Goal: Information Seeking & Learning: Learn about a topic

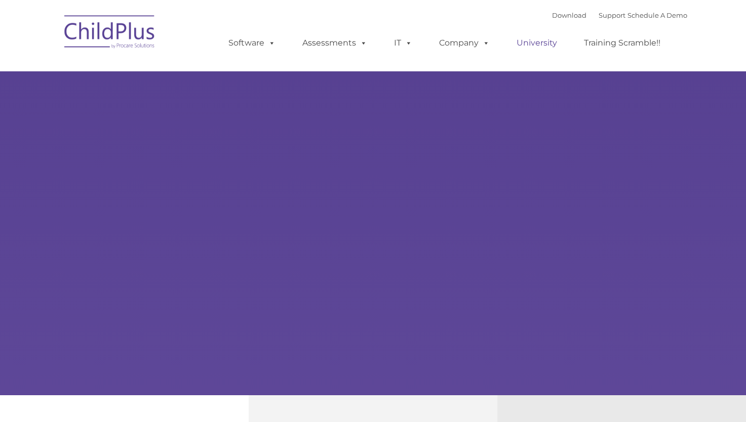
type input ""
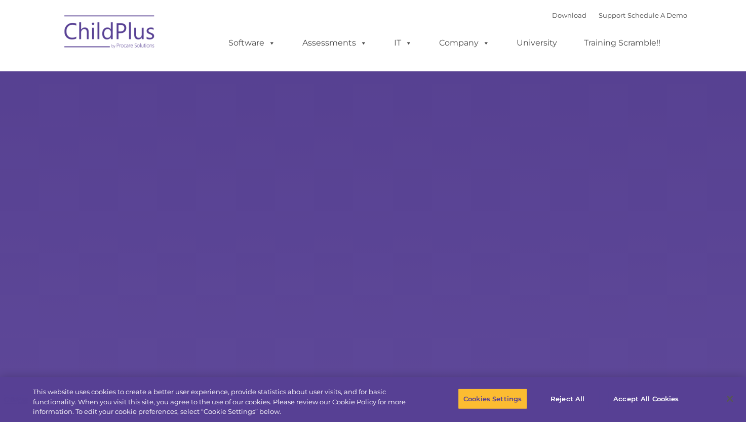
select select "MEDIUM"
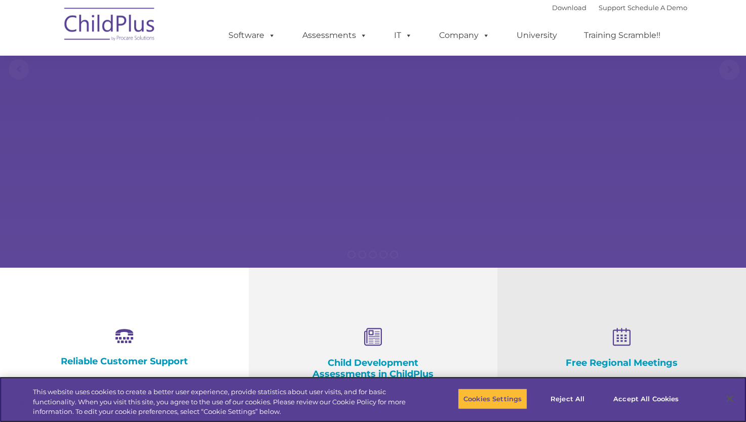
scroll to position [129, 0]
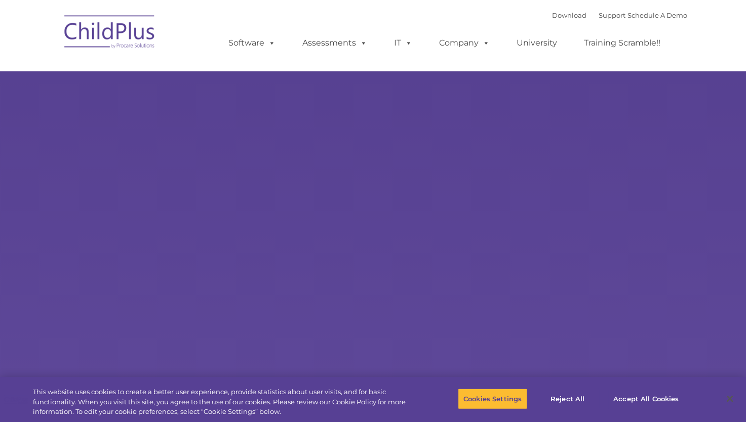
select select "MEDIUM"
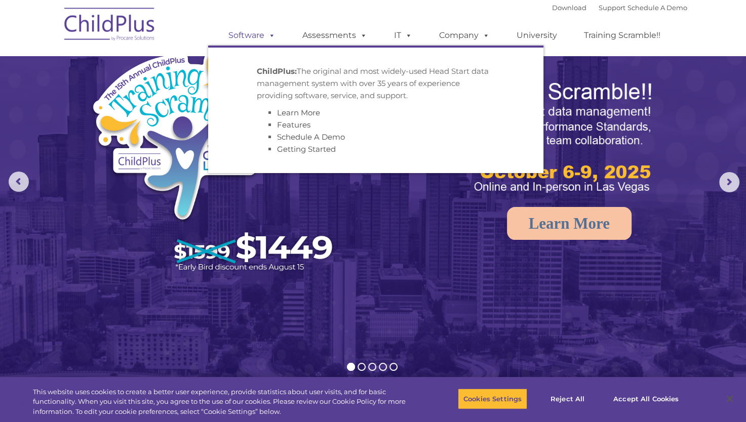
click at [247, 42] on link "Software" at bounding box center [251, 35] width 67 height 20
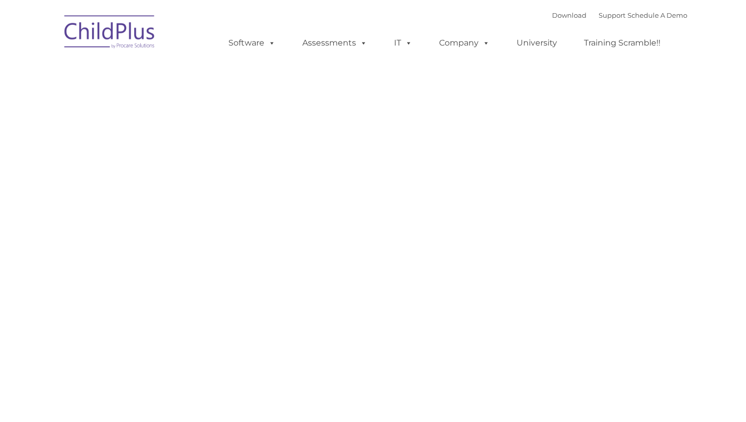
click at [525, 200] on div "Request Pricing ChildPlus is an all-in-one software solution for Head Start, EH…" at bounding box center [373, 276] width 613 height 456
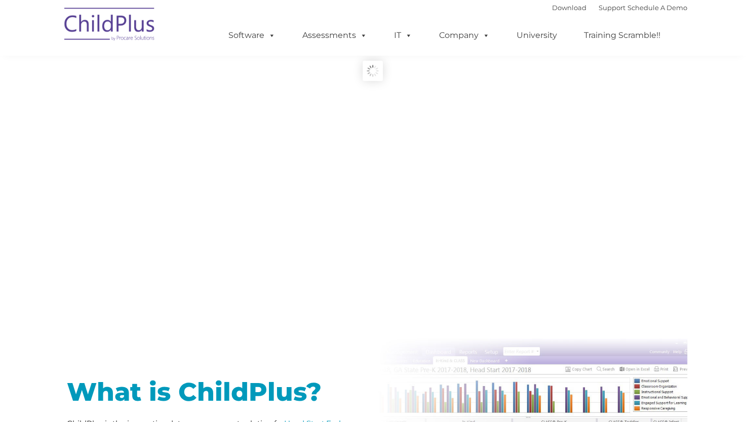
type input ""
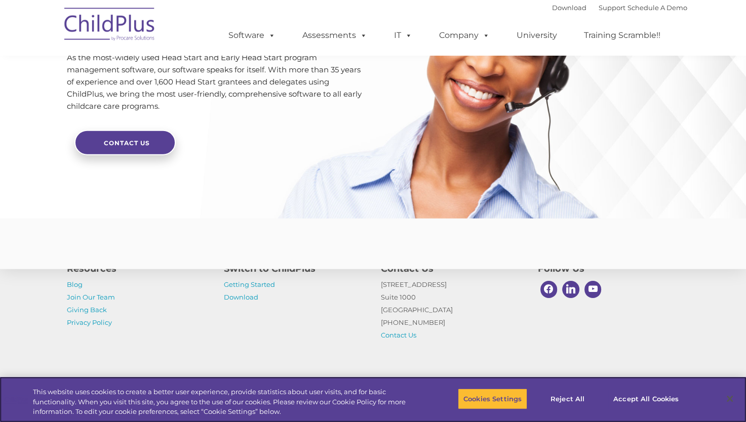
scroll to position [2429, 0]
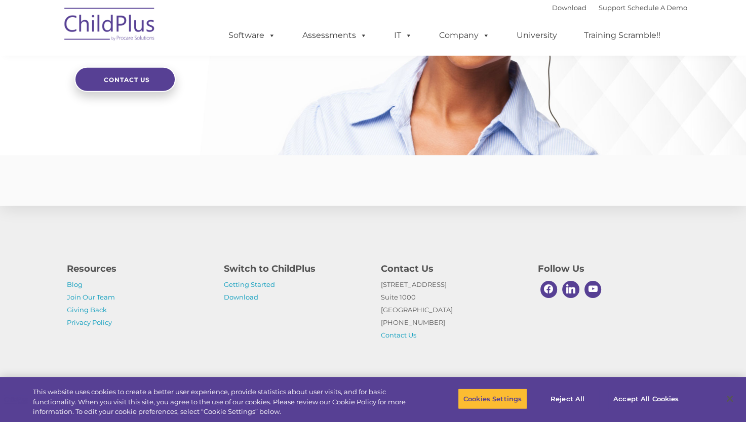
click at [240, 292] on p "Getting Started Download" at bounding box center [295, 291] width 142 height 25
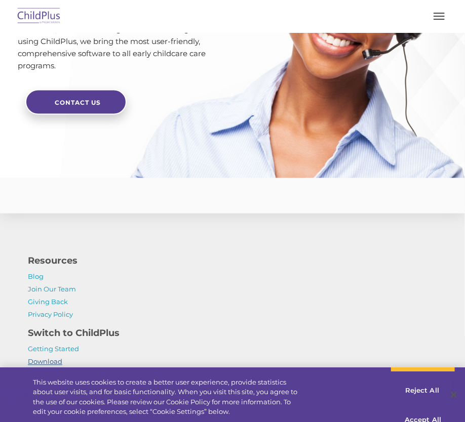
click at [237, 298] on p "Blog Join Our Team Giving Back Privacy Policy" at bounding box center [232, 296] width 409 height 51
click at [58, 362] on link "Download" at bounding box center [45, 362] width 34 height 8
